Goal: Task Accomplishment & Management: Complete application form

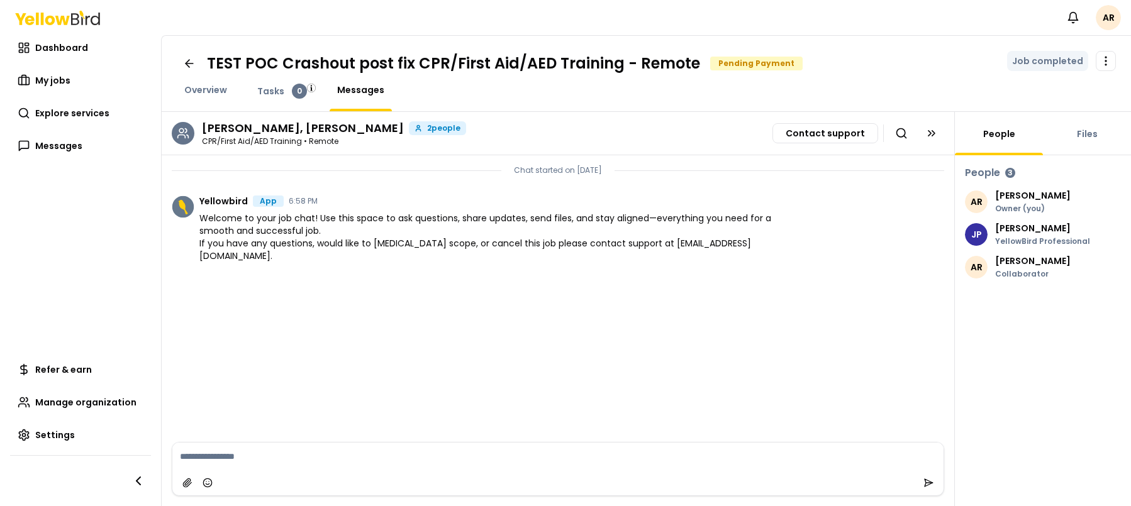
click at [1119, 23] on nav "Notifications AR" at bounding box center [1090, 17] width 60 height 25
click at [1115, 21] on html "Notifications AR Dashboard My jobs Explore services Messages Refer & earn Manag…" at bounding box center [565, 253] width 1131 height 506
click at [837, 27] on html "Notifications AR Dashboard My jobs Explore services Messages Refer & earn Manag…" at bounding box center [565, 253] width 1131 height 506
click at [77, 86] on link "My jobs" at bounding box center [80, 80] width 141 height 25
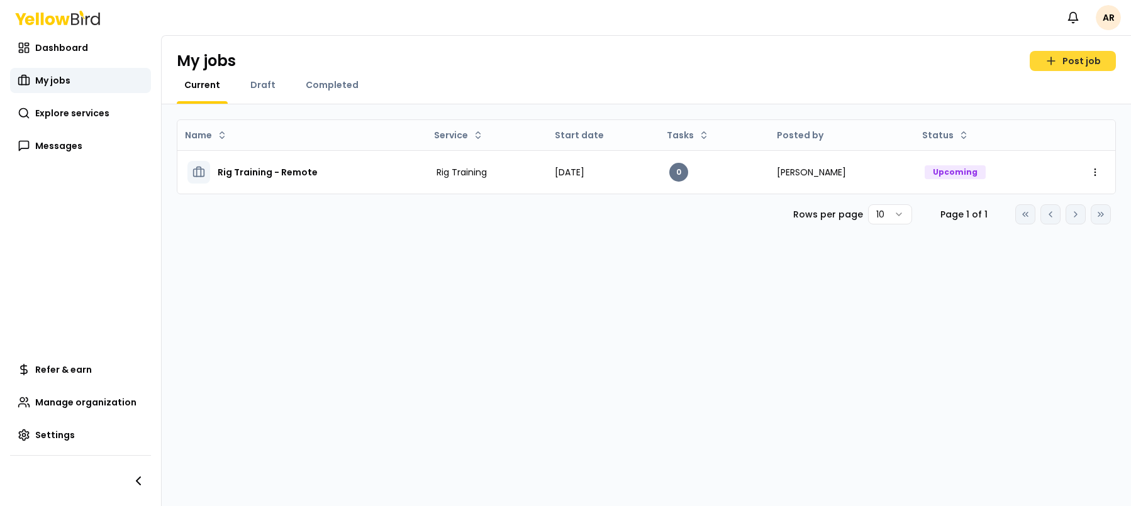
click at [1089, 53] on link "Post job" at bounding box center [1072, 61] width 86 height 20
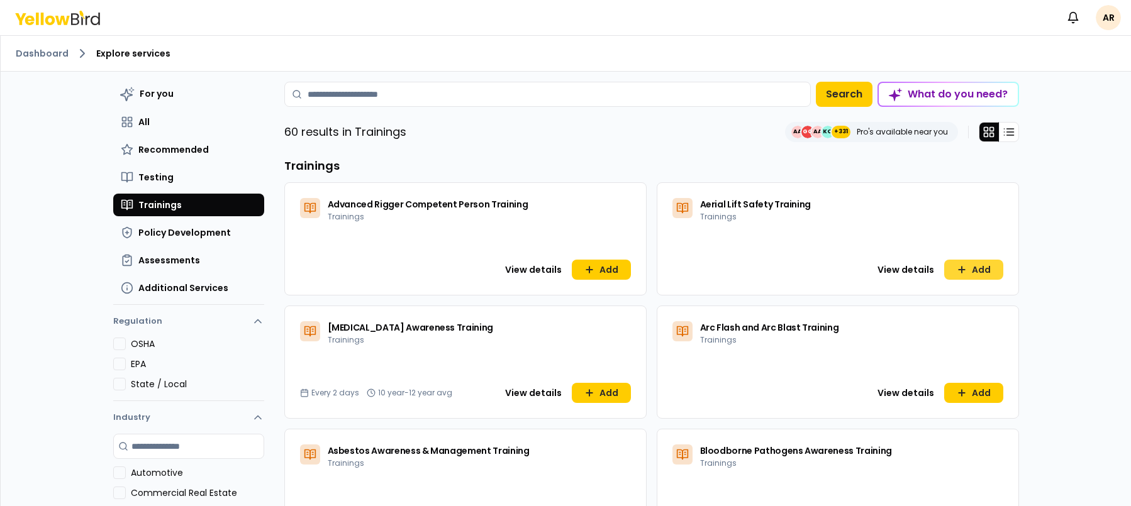
click at [989, 267] on button "Add" at bounding box center [973, 270] width 59 height 20
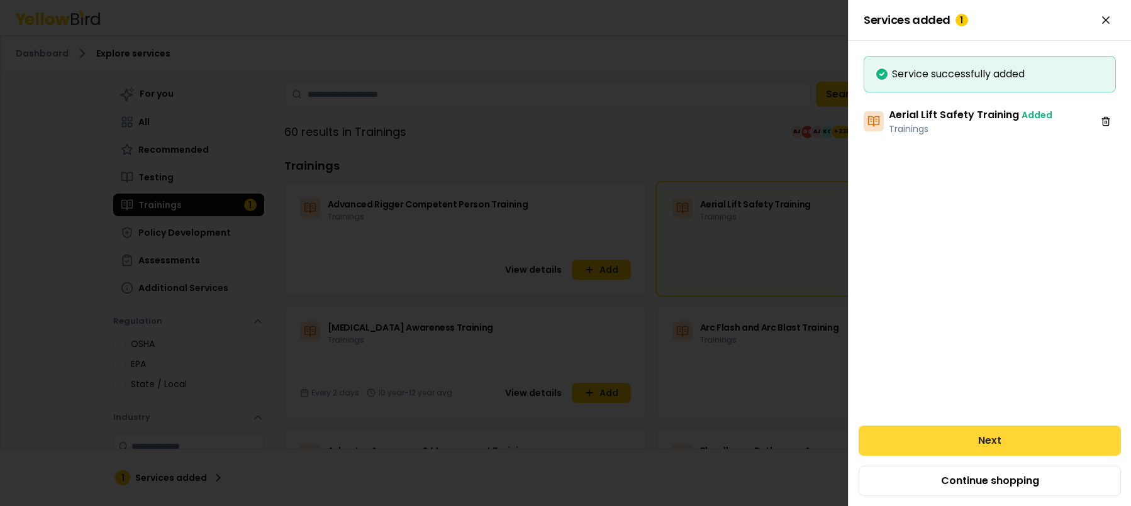
click at [967, 436] on button "Next" at bounding box center [989, 441] width 262 height 30
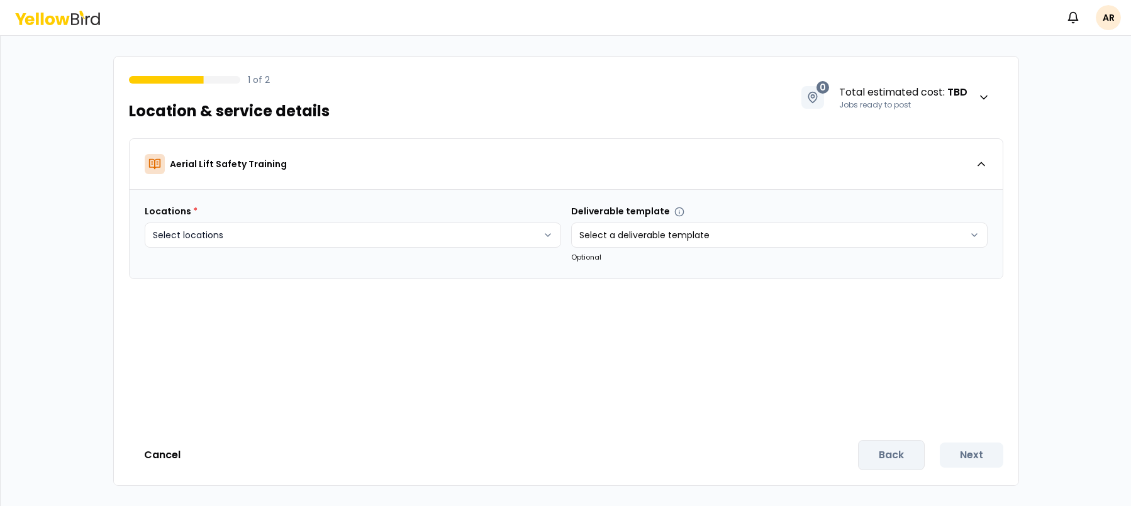
click at [413, 238] on html "Notifications AR 1 of 2 Location & service details 0 Total estimated cost : TBD…" at bounding box center [565, 253] width 1131 height 506
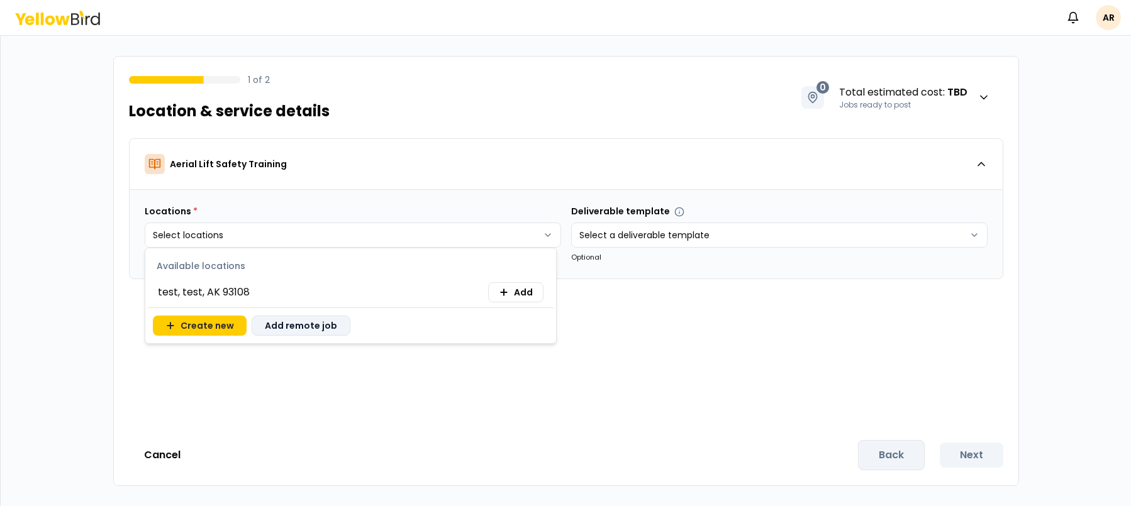
click at [333, 328] on button "Add remote job" at bounding box center [301, 326] width 99 height 20
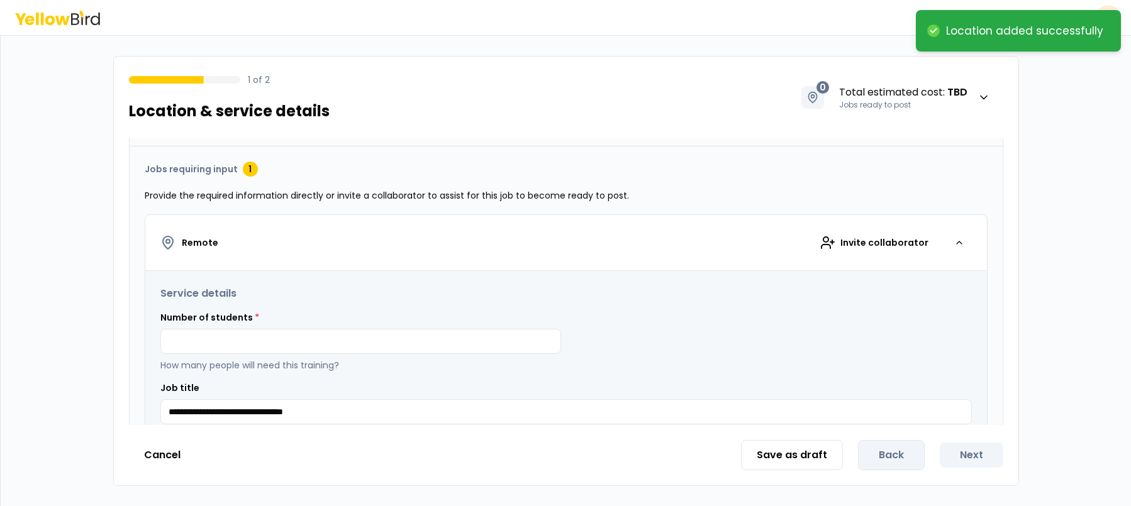
scroll to position [191, 0]
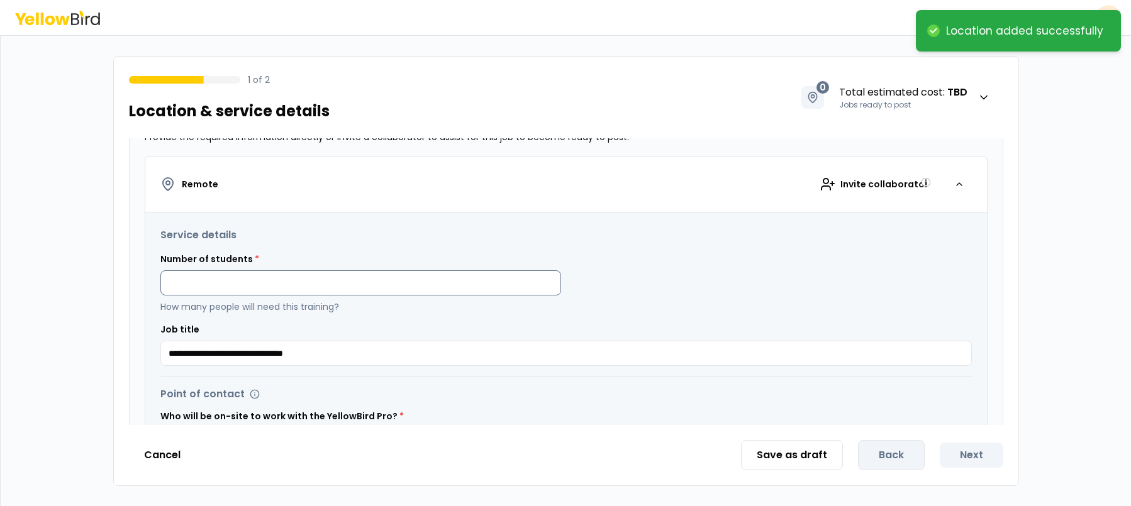
click at [372, 283] on input at bounding box center [360, 282] width 401 height 25
type input "*"
click at [702, 284] on div "Number of students * * How many people will need this training?" at bounding box center [565, 283] width 811 height 60
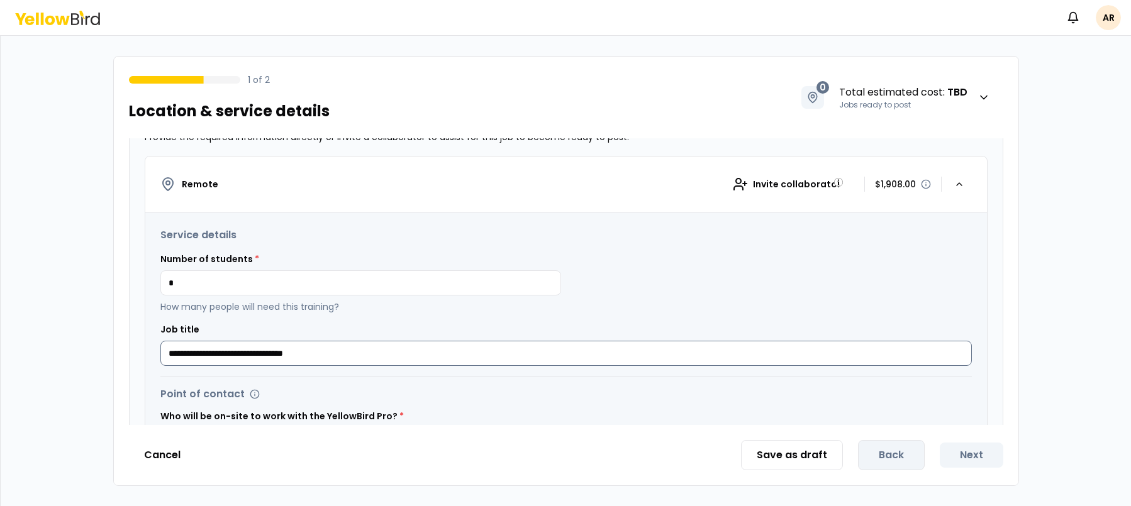
click at [169, 355] on input "**********" at bounding box center [565, 353] width 811 height 25
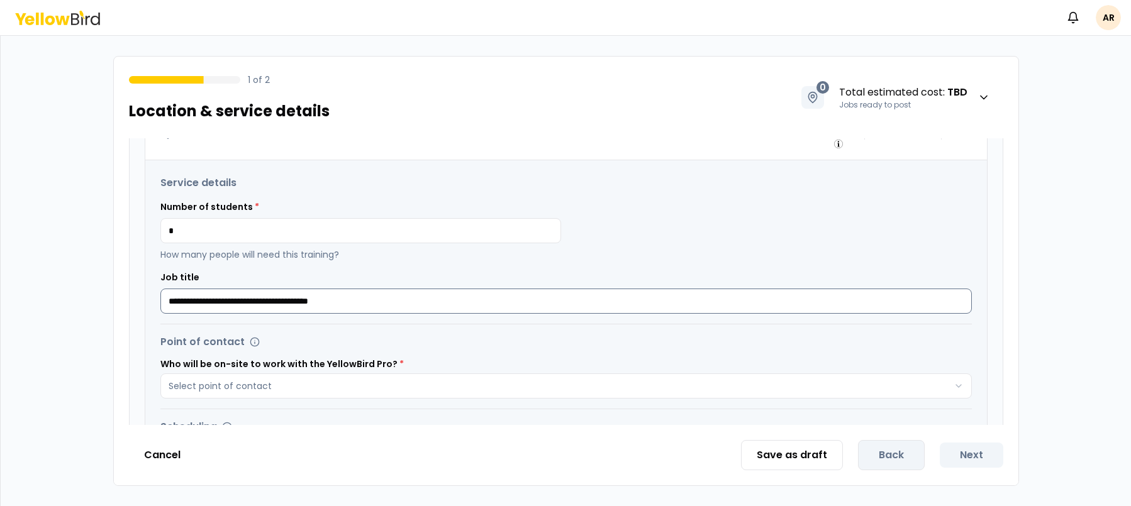
scroll to position [307, 0]
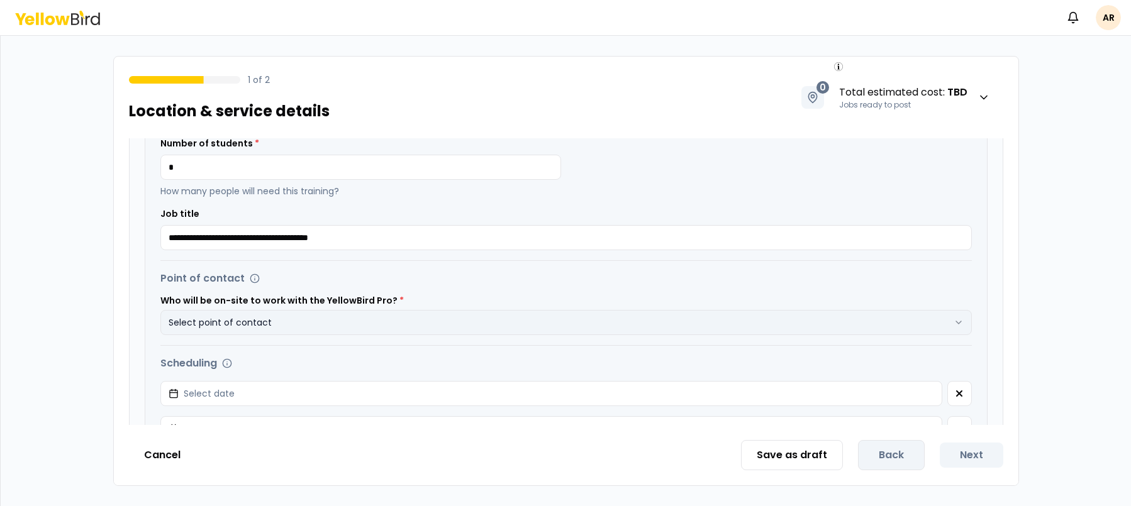
type input "**********"
click at [365, 317] on button "Select point of contact" at bounding box center [565, 322] width 811 height 25
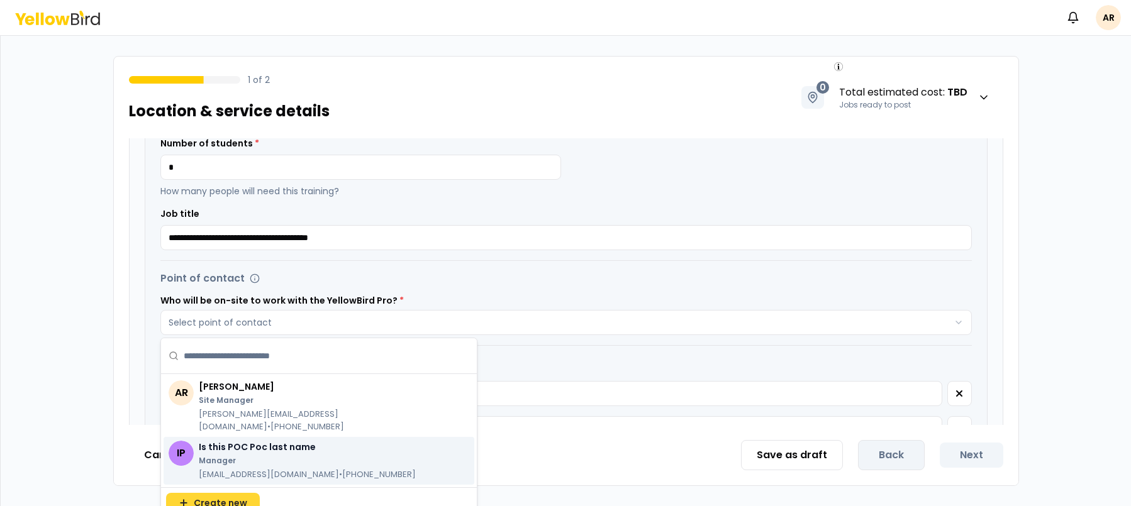
click at [225, 497] on span "Create new" at bounding box center [220, 503] width 53 height 13
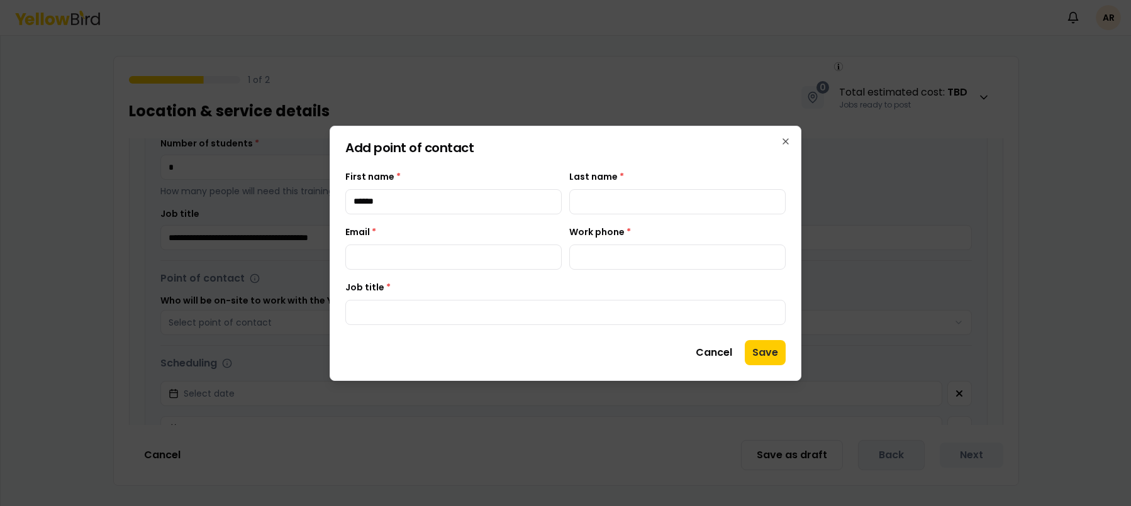
type input "******"
type input "*****"
type input "**********"
click at [403, 330] on div "**********" at bounding box center [566, 253] width 472 height 255
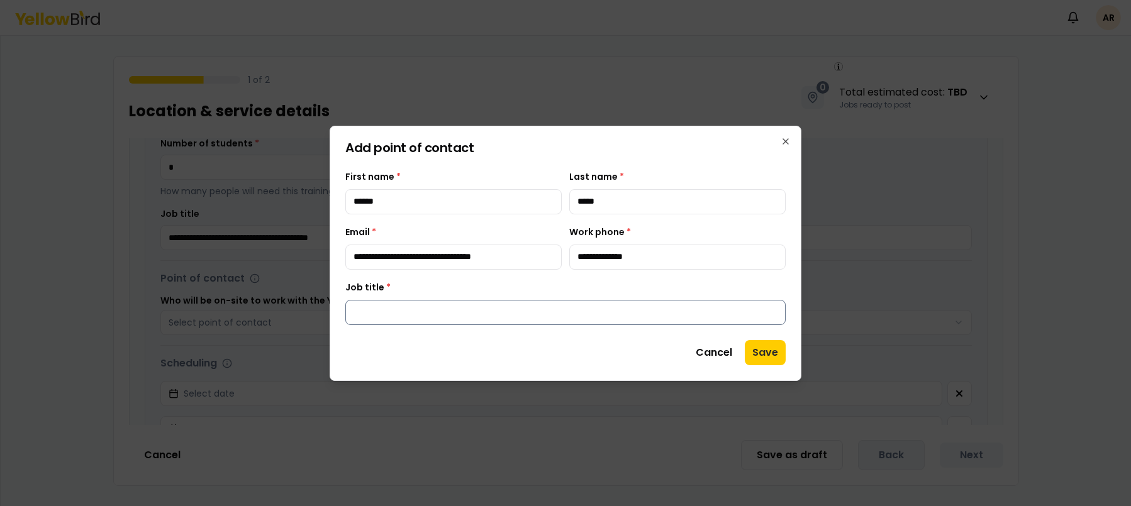
click at [401, 315] on input "Job title *" at bounding box center [565, 312] width 440 height 25
type input "**********"
click at [779, 355] on button "Save" at bounding box center [765, 352] width 41 height 25
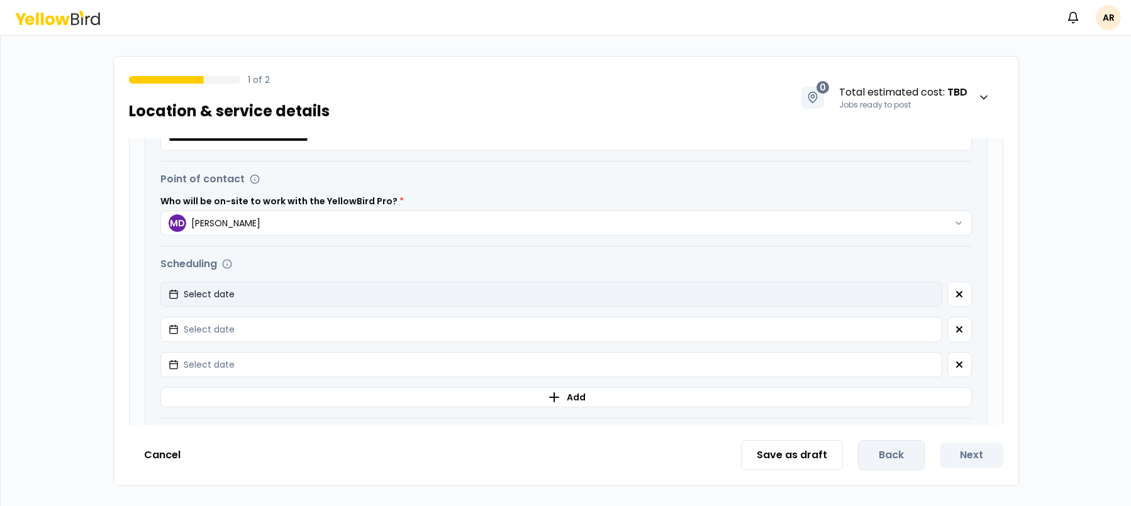
scroll to position [410, 0]
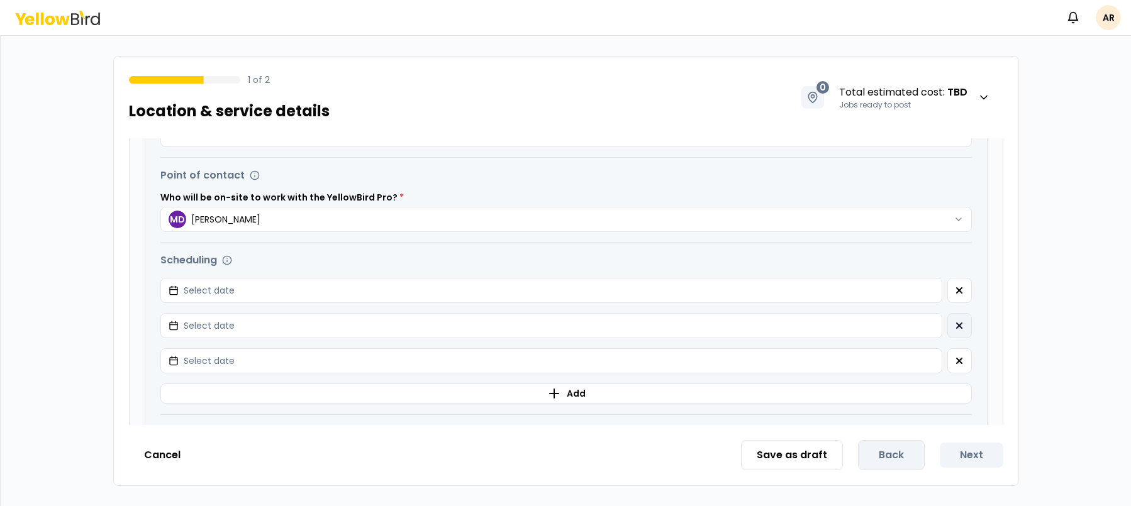
click at [958, 320] on button "button" at bounding box center [959, 325] width 25 height 25
drag, startPoint x: 958, startPoint y: 320, endPoint x: 939, endPoint y: 311, distance: 21.1
click at [958, 348] on button "button" at bounding box center [959, 360] width 25 height 25
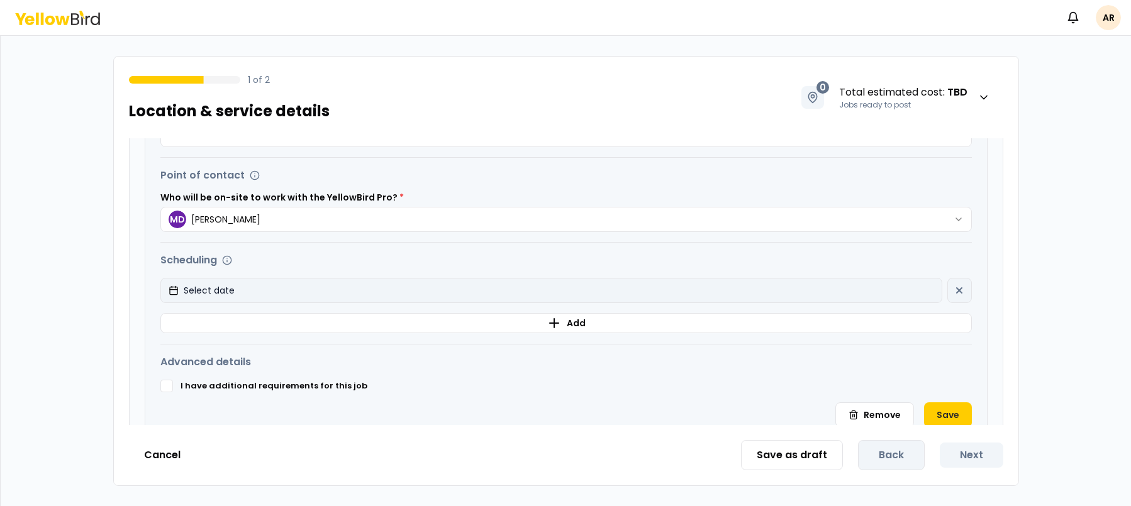
click at [902, 299] on button "Select date" at bounding box center [551, 290] width 782 height 25
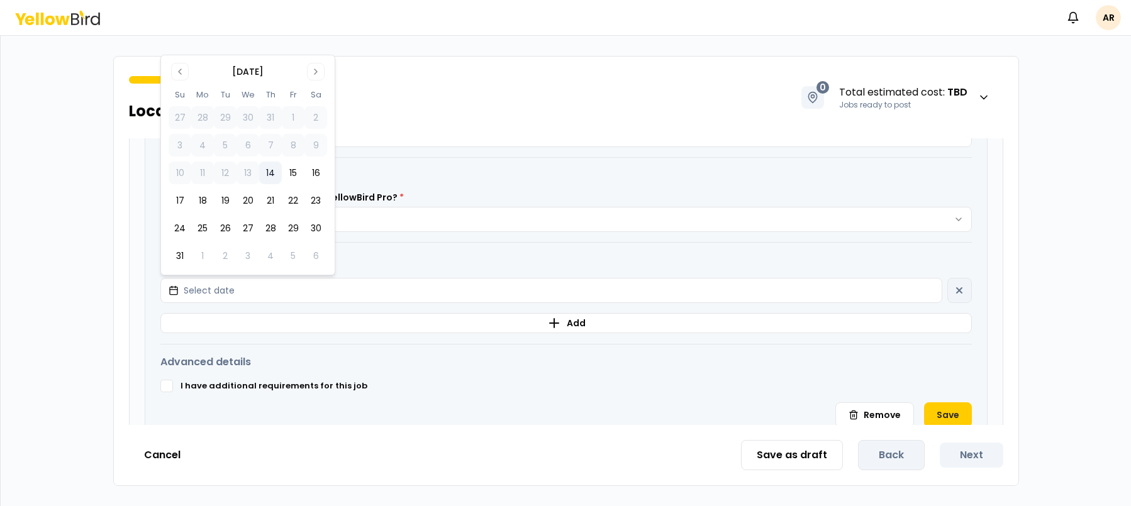
click at [267, 180] on button "14" at bounding box center [270, 173] width 23 height 23
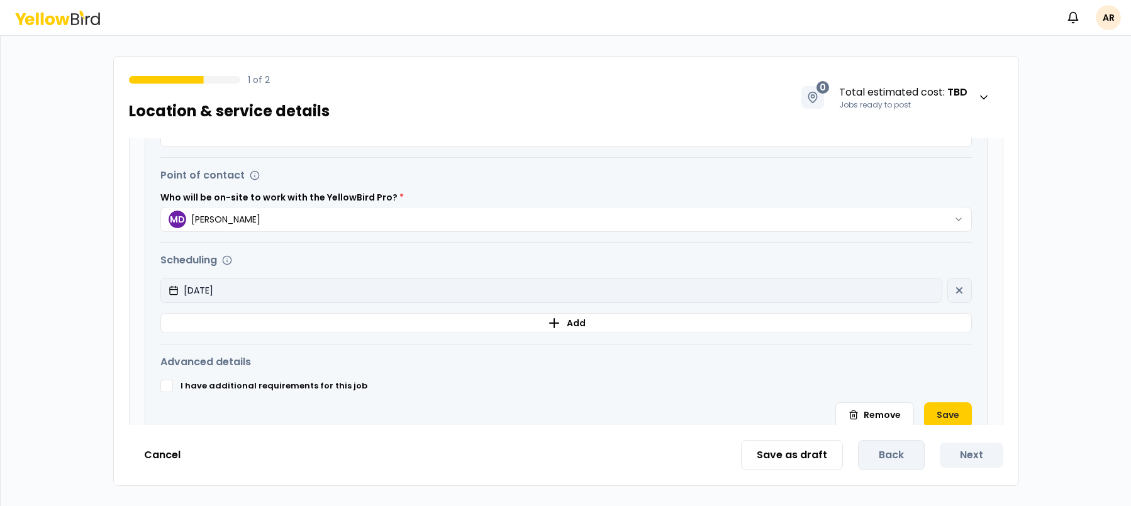
click at [860, 287] on button "08/14/2025" at bounding box center [551, 290] width 782 height 25
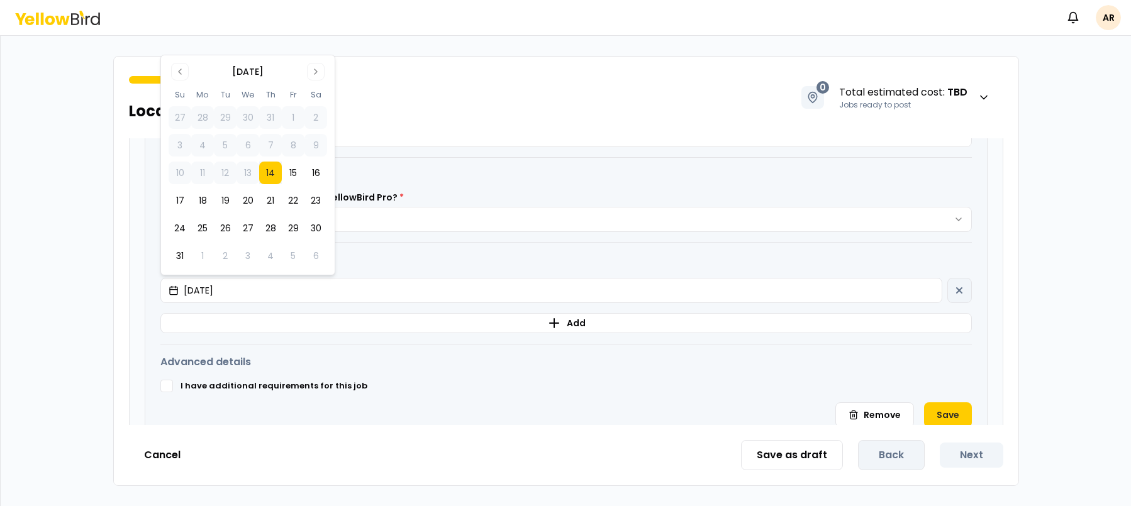
click at [243, 168] on td "13" at bounding box center [247, 173] width 23 height 23
click at [875, 347] on div "**********" at bounding box center [565, 218] width 841 height 449
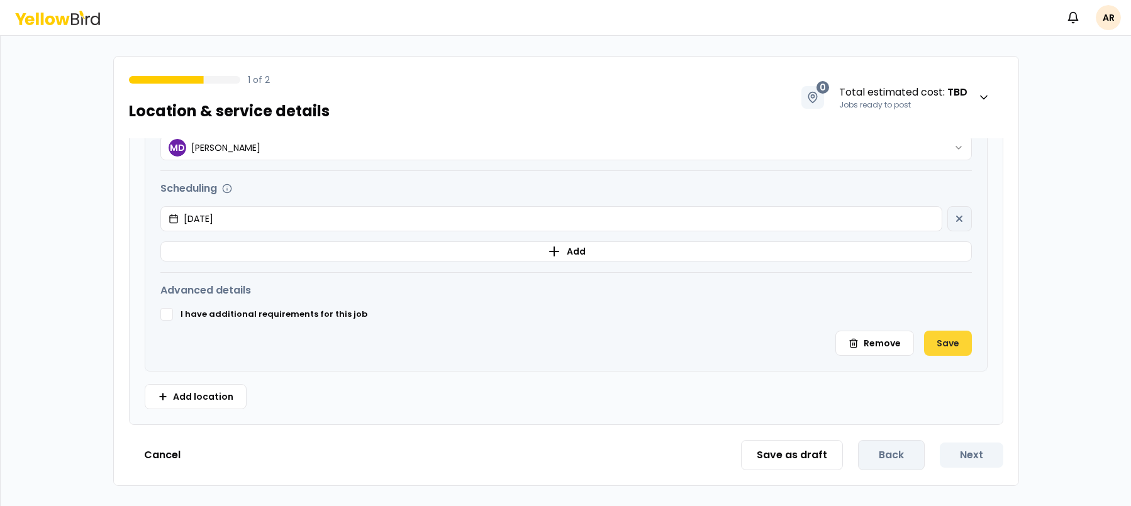
click at [941, 351] on button "Save" at bounding box center [948, 343] width 48 height 25
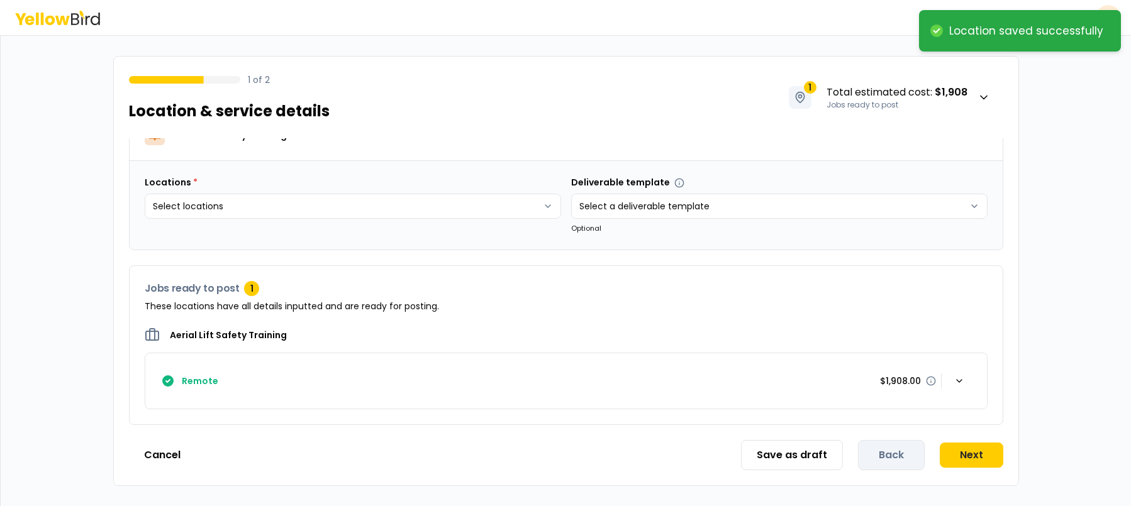
scroll to position [29, 0]
click at [993, 457] on button "Next" at bounding box center [972, 455] width 64 height 25
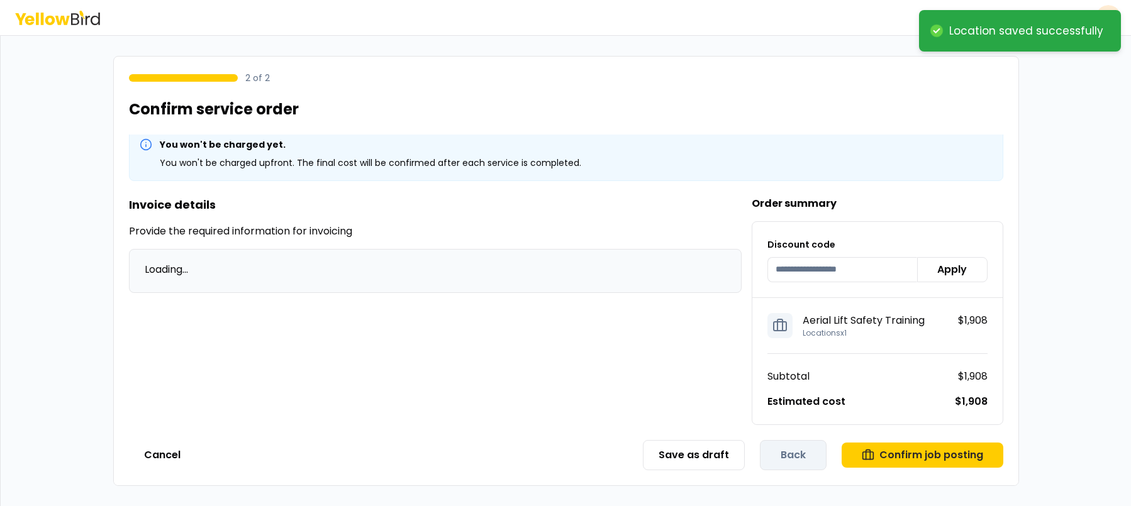
scroll to position [7, 0]
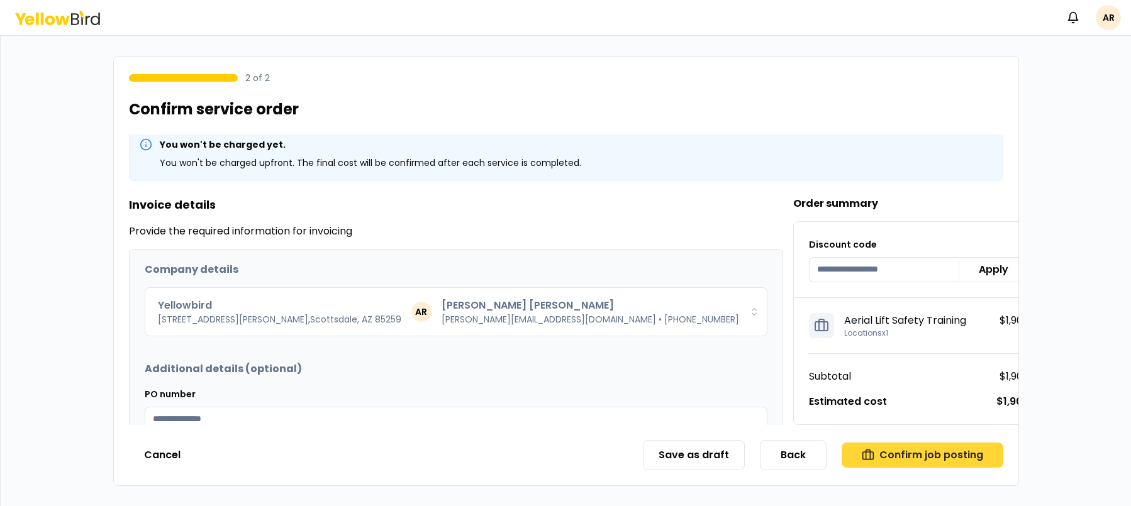
click at [931, 461] on button "Confirm job posting" at bounding box center [922, 455] width 162 height 25
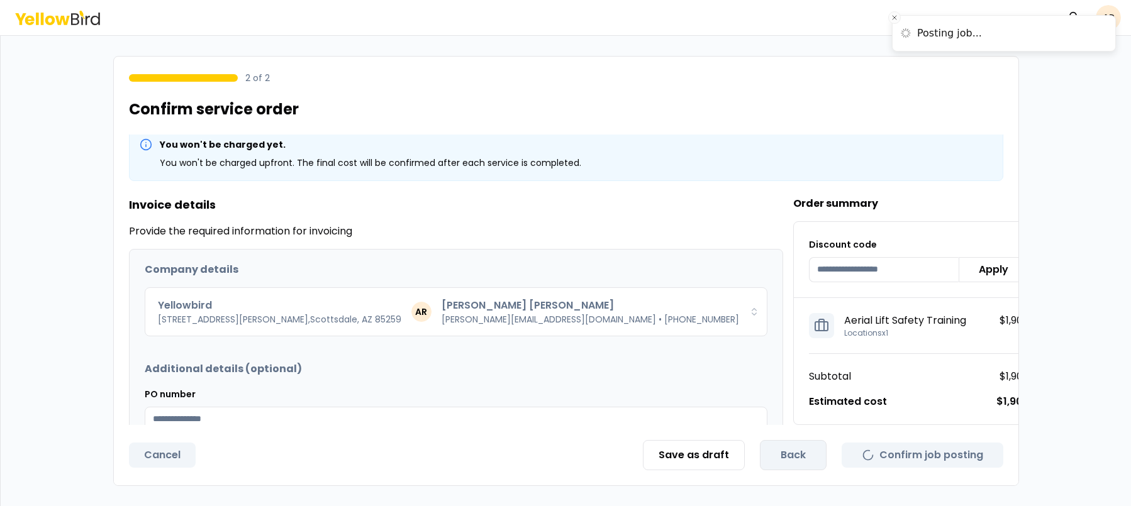
scroll to position [0, 0]
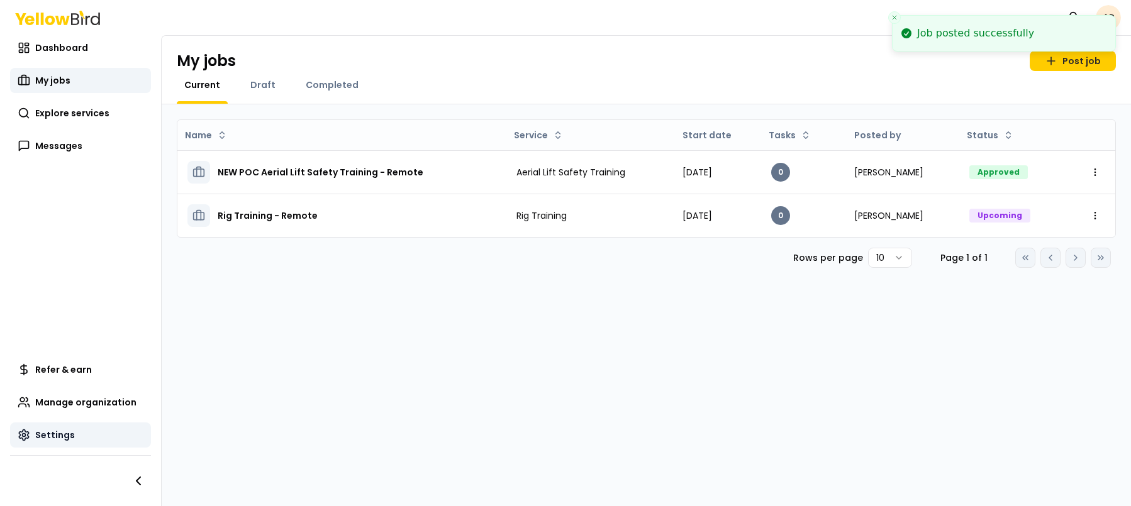
click at [50, 445] on link "Settings" at bounding box center [80, 435] width 141 height 25
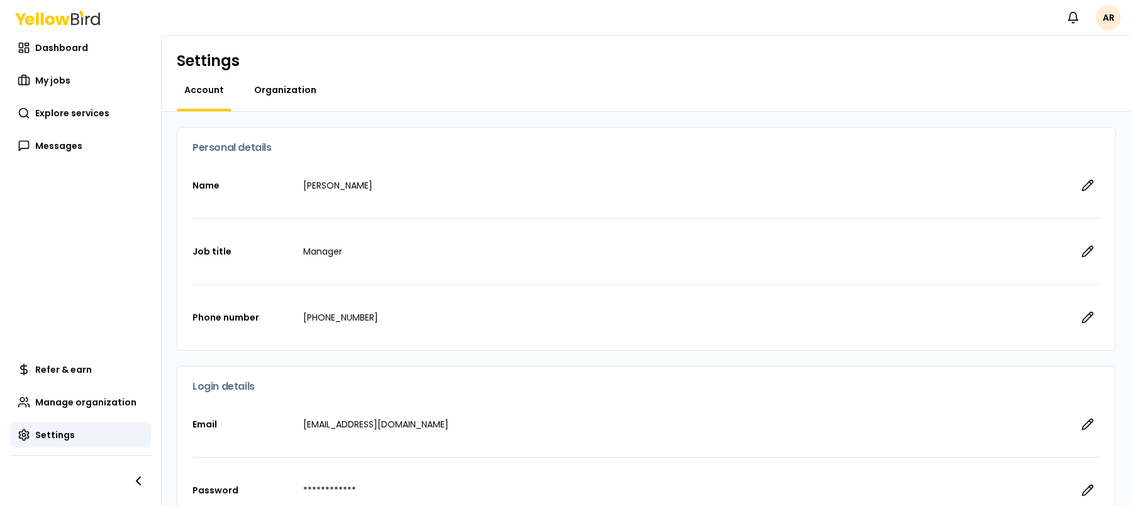
click at [292, 85] on span "Organization" at bounding box center [285, 90] width 62 height 13
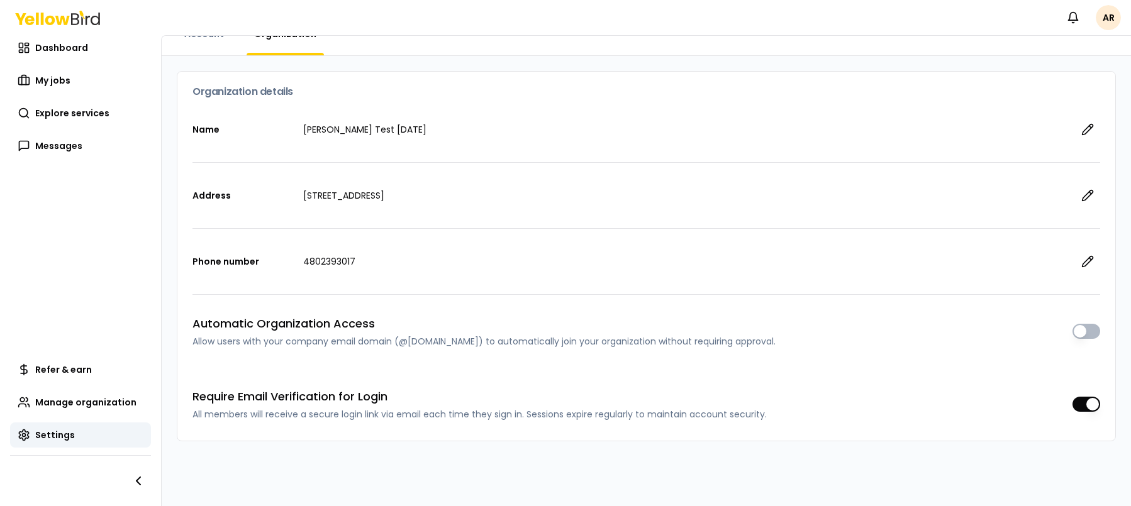
scroll to position [62, 0]
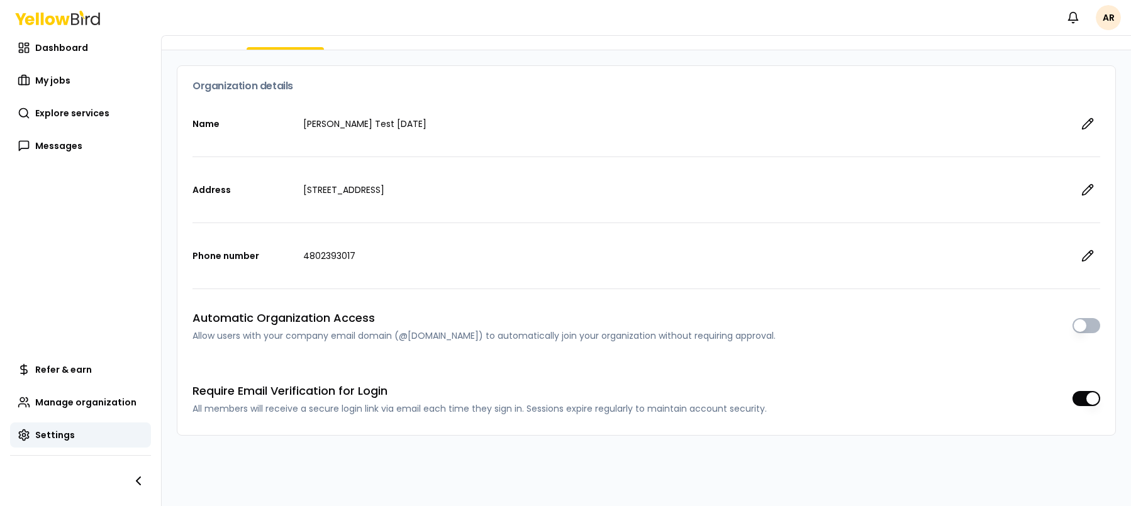
click at [1075, 401] on button "button" at bounding box center [1086, 398] width 28 height 15
click at [1072, 398] on button "button" at bounding box center [1086, 398] width 28 height 15
click at [921, 383] on div "Require Email Verification for Login All members will receive a secure login li…" at bounding box center [645, 398] width 907 height 33
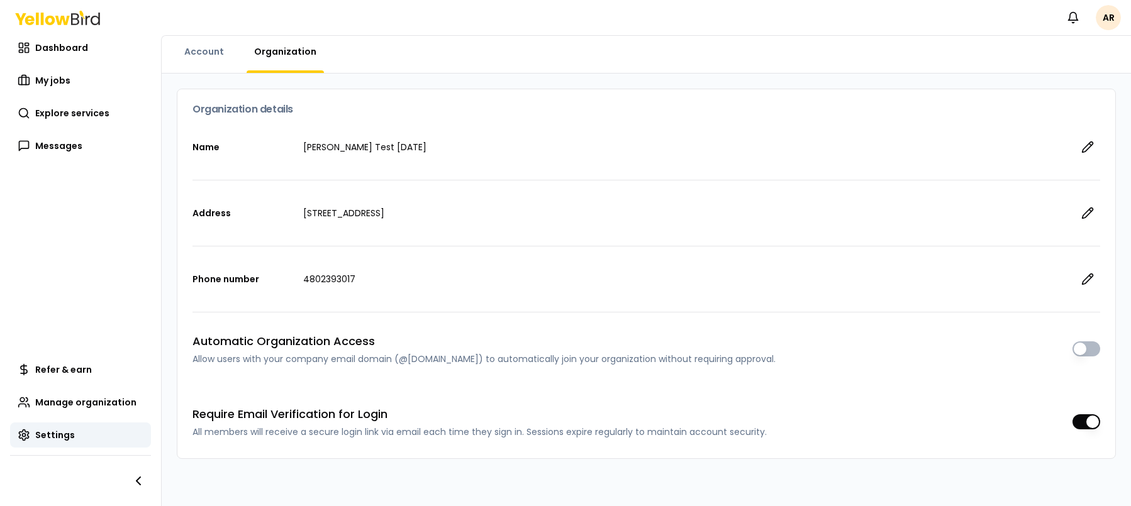
scroll to position [0, 0]
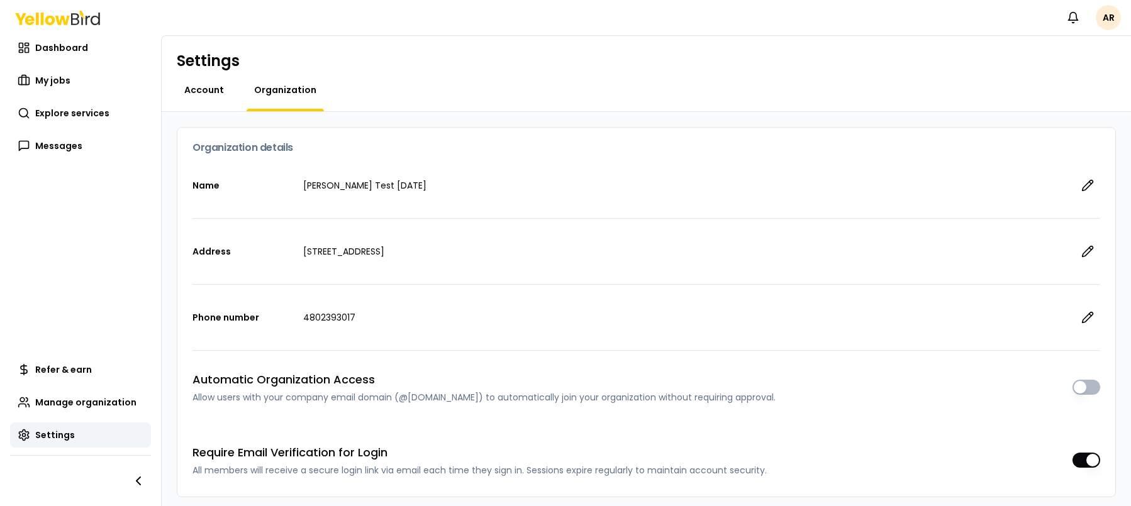
click at [199, 90] on span "Account" at bounding box center [204, 90] width 40 height 13
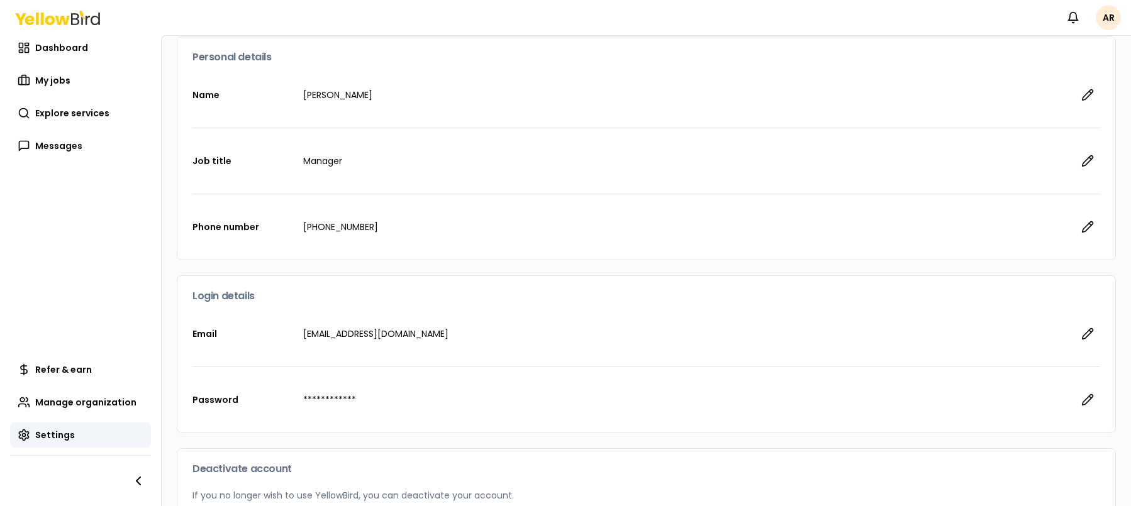
scroll to position [208, 0]
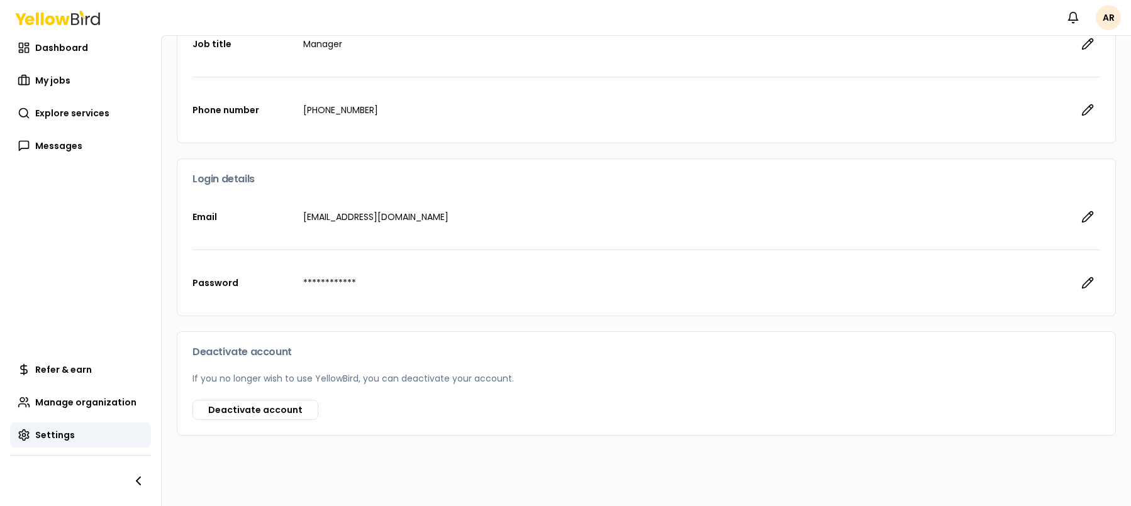
drag, startPoint x: 496, startPoint y: 218, endPoint x: 297, endPoint y: 215, distance: 199.4
click at [297, 215] on div "Email aryckman+co03272025@goyellowbird.com" at bounding box center [645, 216] width 907 height 65
copy div "aryckman+co03272025@goyellowbird.com"
click at [1116, 14] on html "**********" at bounding box center [565, 253] width 1131 height 506
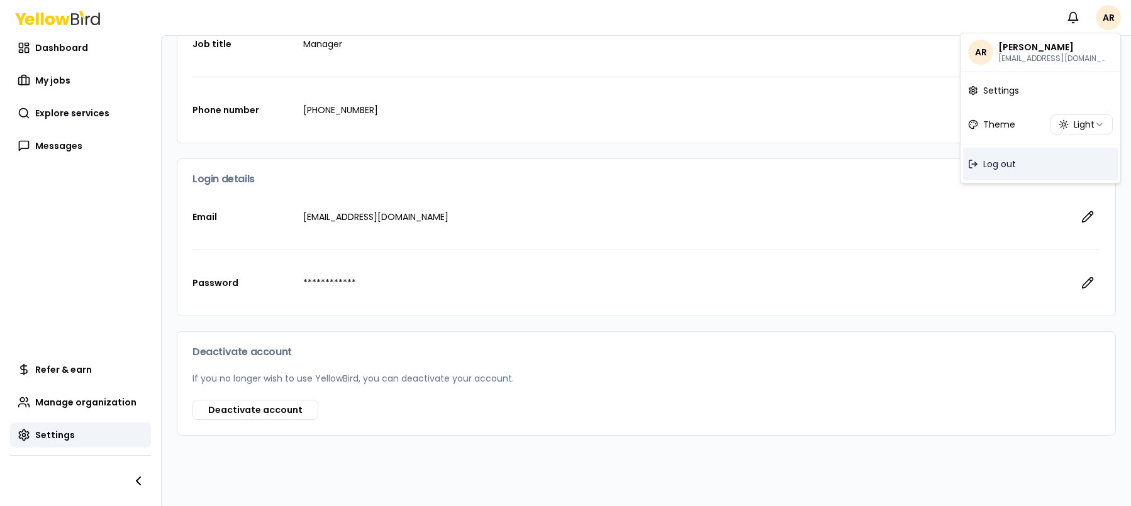
click at [1000, 159] on span "Log out" at bounding box center [999, 164] width 33 height 13
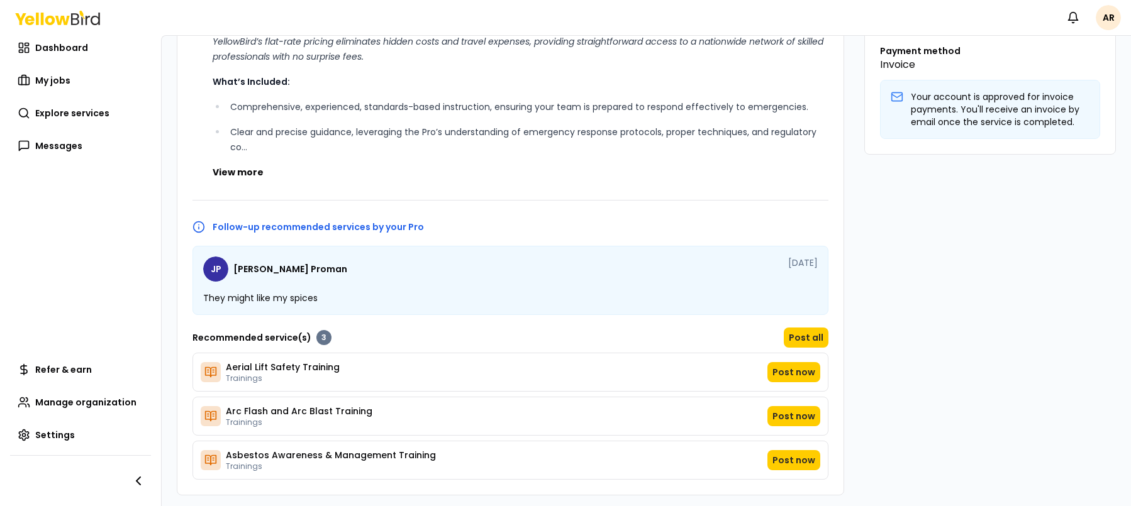
scroll to position [387, 0]
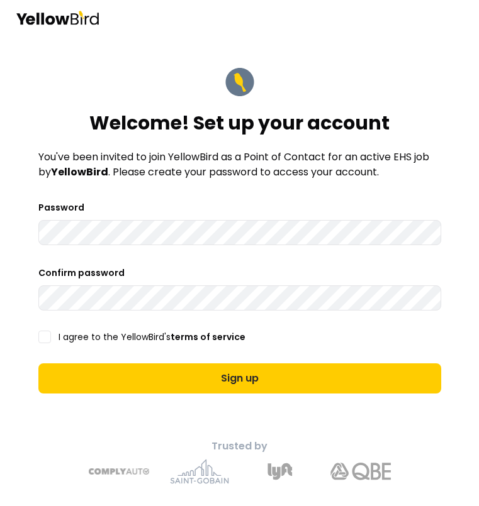
click at [40, 335] on button "I agree to the YellowBird's terms of service" at bounding box center [44, 337] width 13 height 13
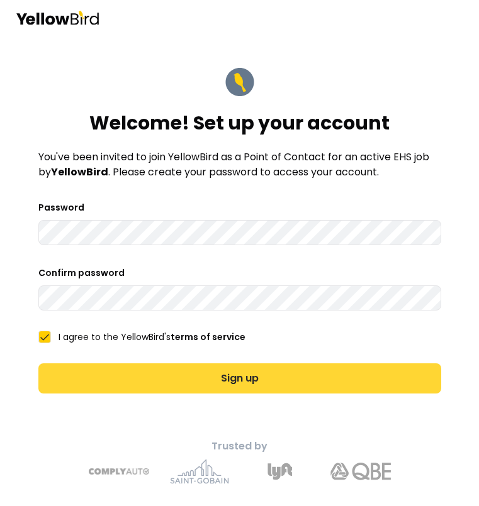
click at [168, 383] on button "Sign up" at bounding box center [239, 378] width 402 height 30
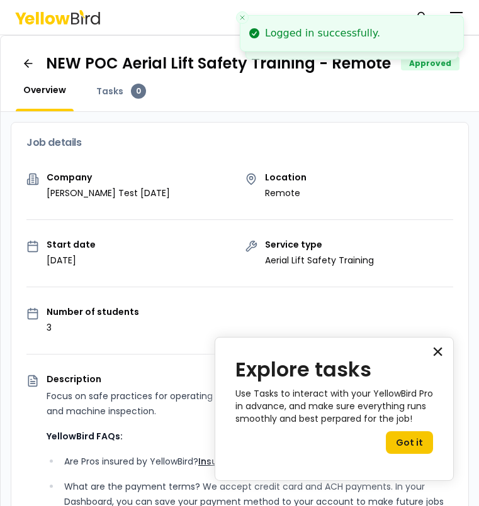
click at [434, 347] on button "×" at bounding box center [437, 351] width 12 height 20
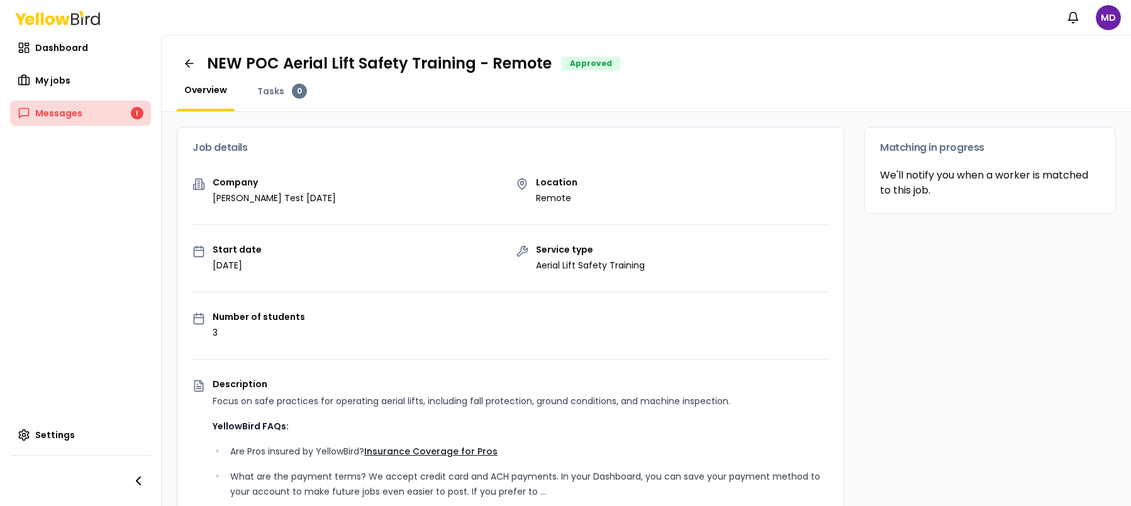
click at [117, 111] on link "Messages 1" at bounding box center [80, 113] width 141 height 25
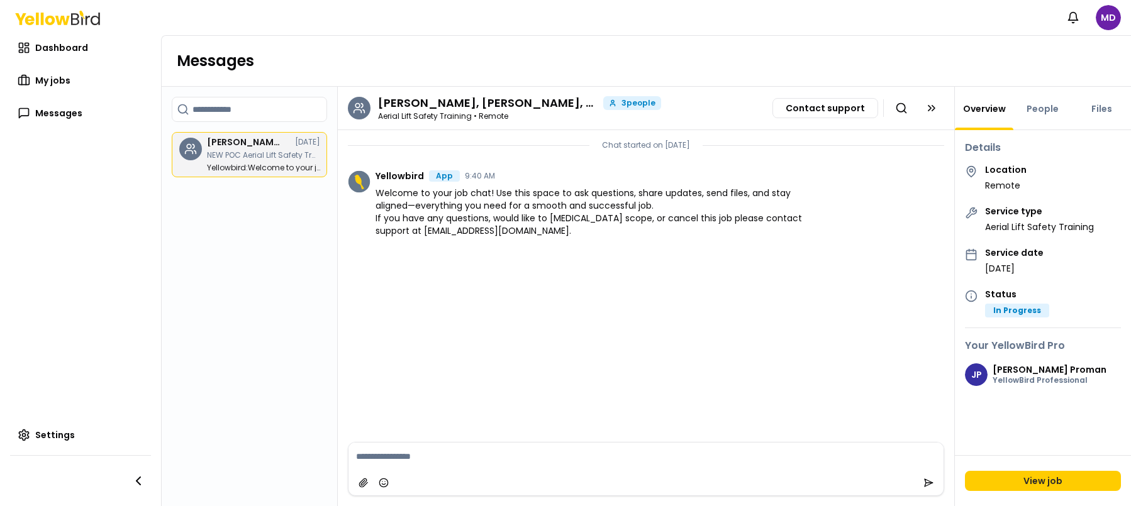
click at [531, 453] on textarea at bounding box center [645, 457] width 595 height 28
type textarea "**********"
click at [926, 482] on icon "submit" at bounding box center [928, 483] width 10 height 10
click at [66, 89] on link "My jobs" at bounding box center [80, 80] width 141 height 25
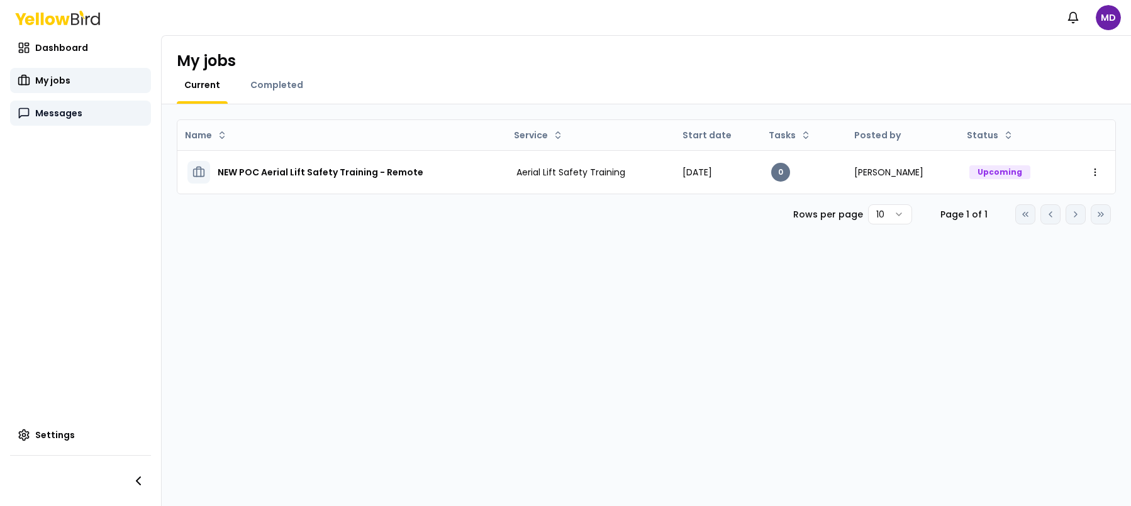
click at [28, 109] on icon at bounding box center [23, 113] width 9 height 9
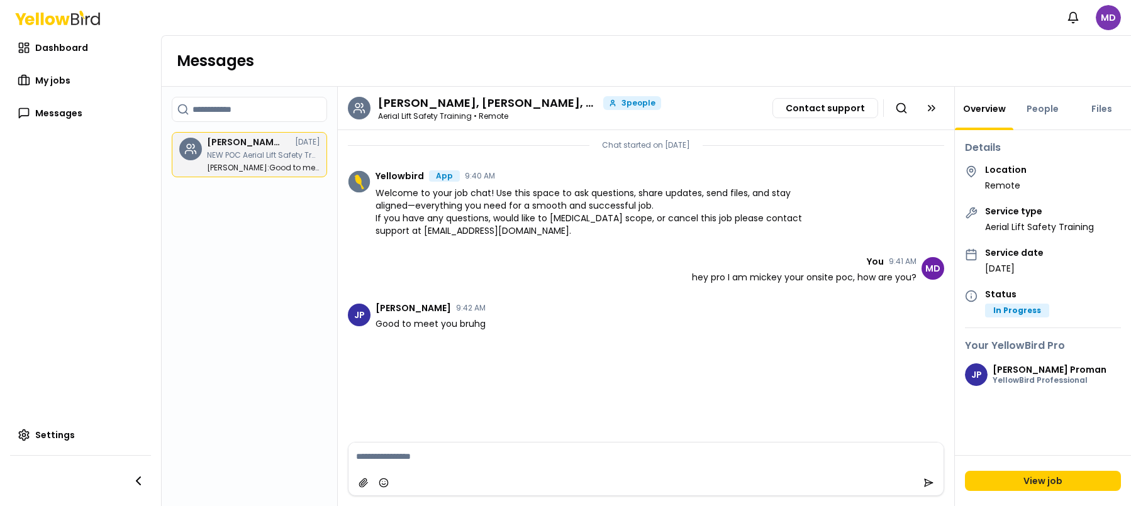
click at [1101, 21] on html "Notifications MD Dashboard My jobs Messages Settings Messages Search chats Aaro…" at bounding box center [565, 253] width 1131 height 506
click at [40, 81] on html "Notifications MD Dashboard My jobs My jobs My jobs Messages Settings Messages S…" at bounding box center [565, 253] width 1131 height 506
click at [44, 79] on span "My jobs" at bounding box center [52, 80] width 35 height 13
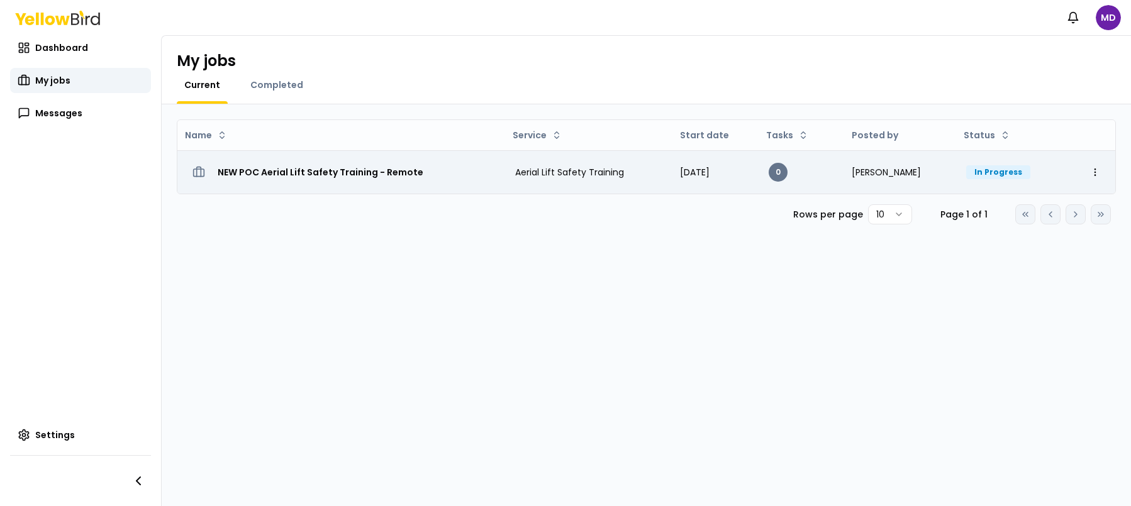
click at [390, 185] on td "NEW POC Aerial Lift Safety Training - Remote" at bounding box center [341, 171] width 328 height 43
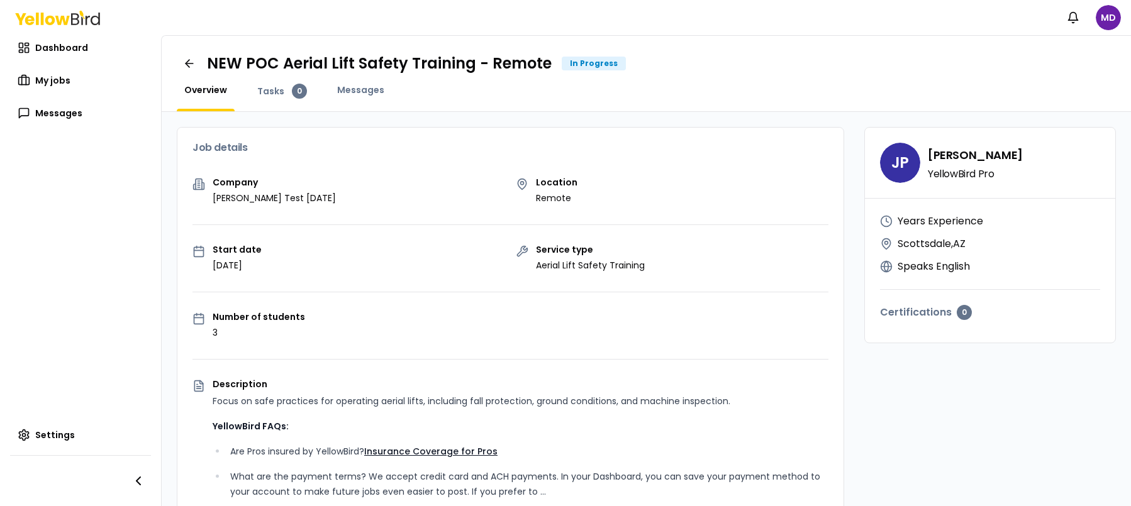
click at [1056, 70] on div "NEW POC Aerial Lift Safety Training - Remote In Progress" at bounding box center [646, 63] width 939 height 25
click at [1077, 18] on icon "button" at bounding box center [1073, 17] width 13 height 13
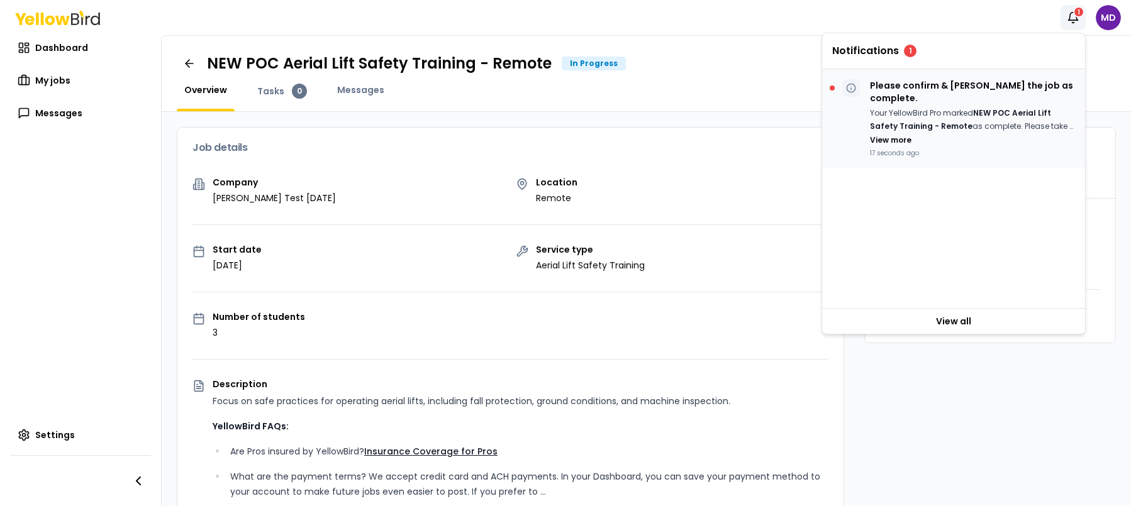
click at [945, 90] on p "Please confirm & mark the job as complete." at bounding box center [972, 91] width 205 height 25
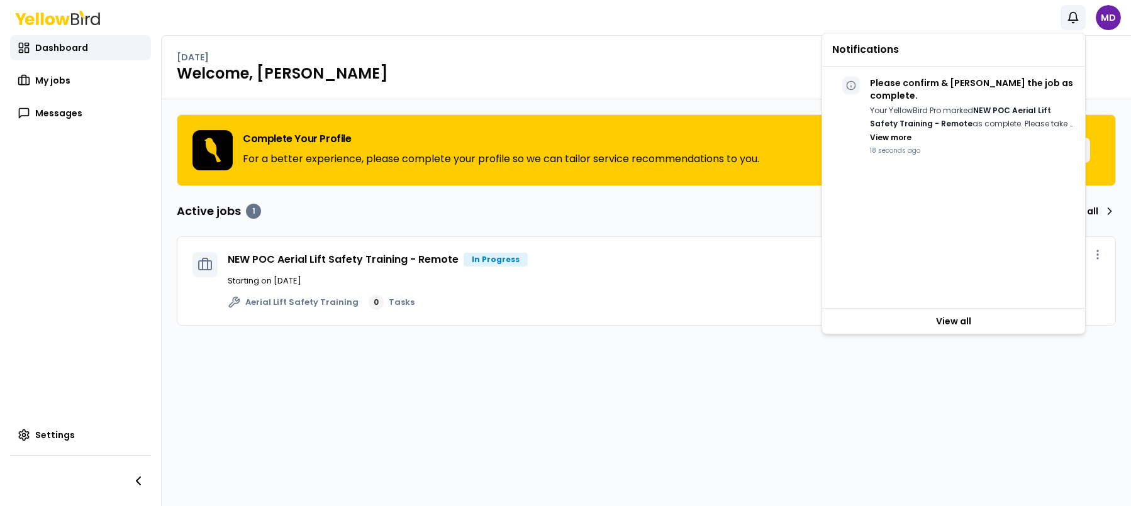
click at [557, 294] on div "NEW POC Aerial Lift Safety Training - Remote In Progress Starting on Aug 14 Aer…" at bounding box center [664, 281] width 872 height 58
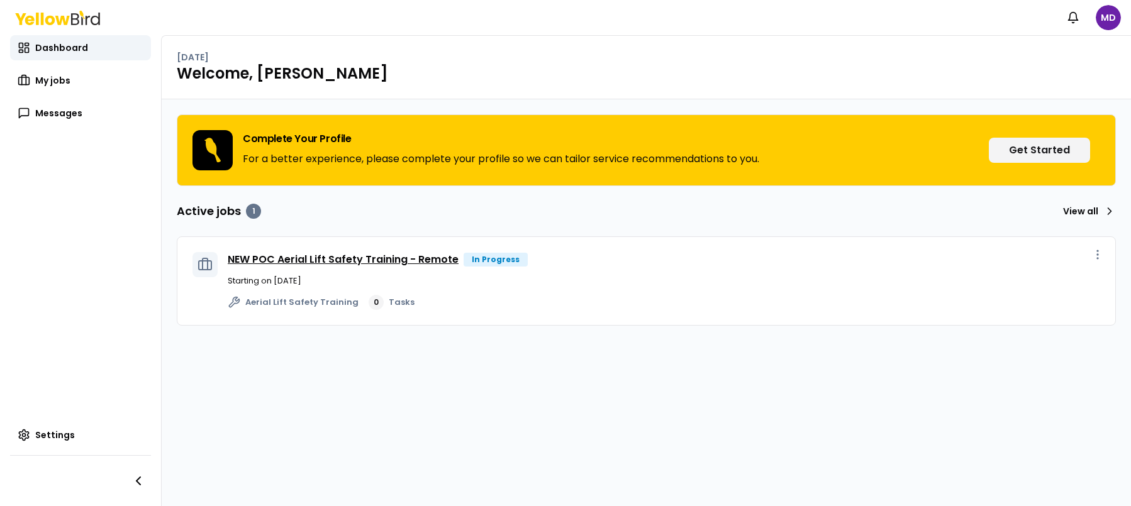
click at [387, 261] on link "NEW POC Aerial Lift Safety Training - Remote" at bounding box center [343, 259] width 231 height 14
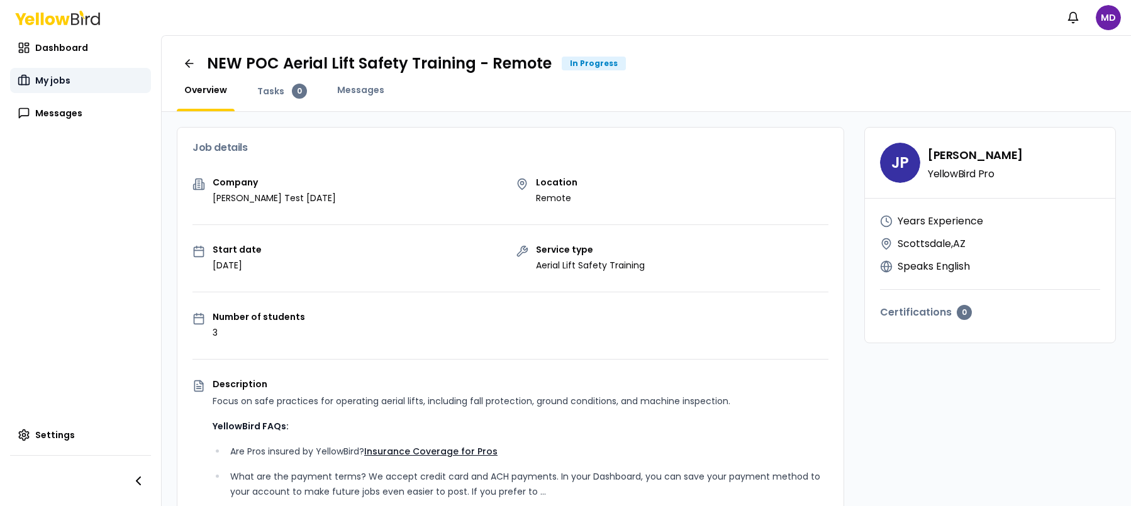
click at [59, 88] on link "My jobs" at bounding box center [80, 80] width 141 height 25
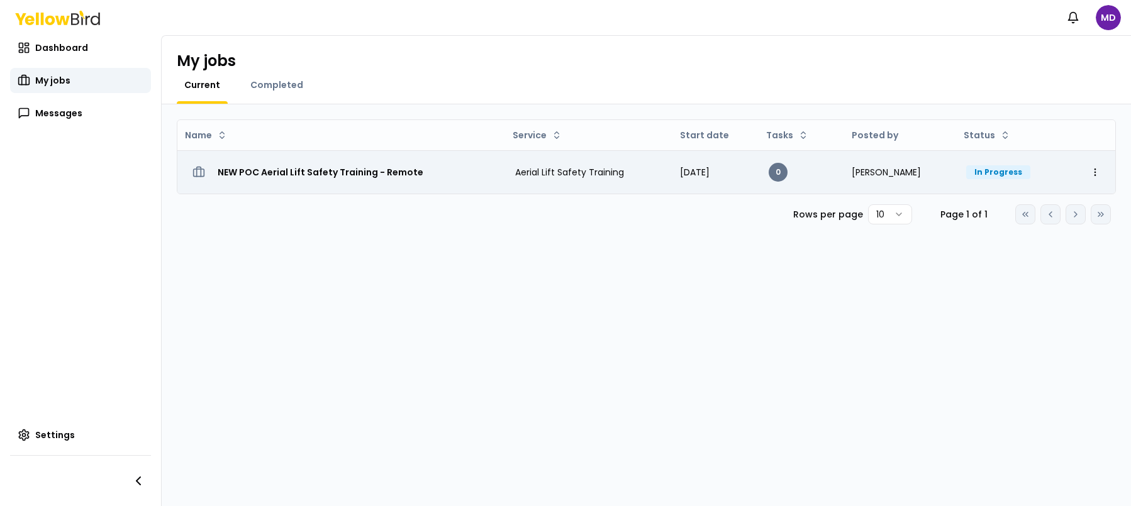
click at [361, 178] on h3 "NEW POC Aerial Lift Safety Training - Remote" at bounding box center [321, 172] width 206 height 23
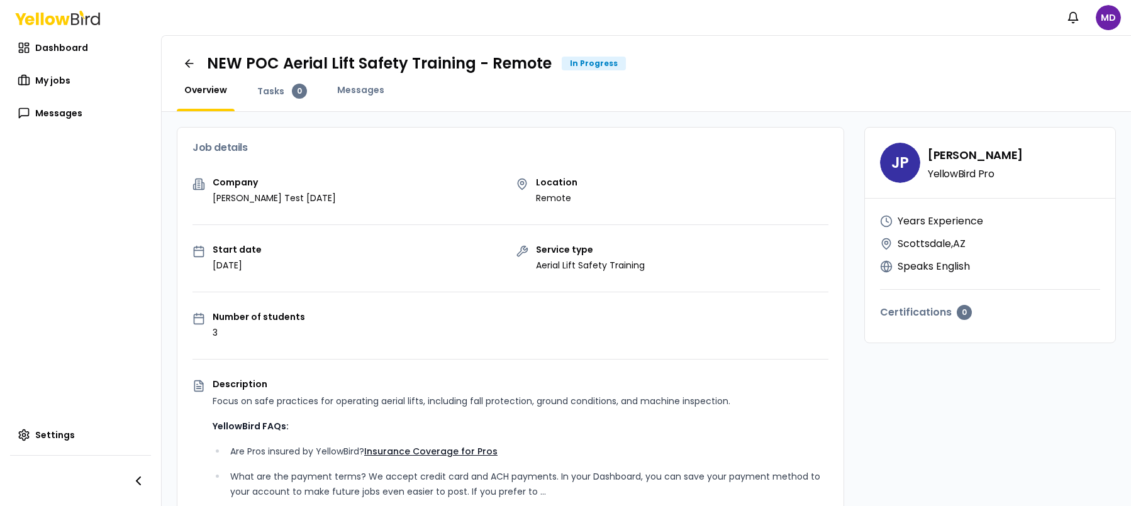
click at [982, 96] on div "Overview Tasks 0 Messages" at bounding box center [646, 98] width 939 height 28
